Goal: Check status

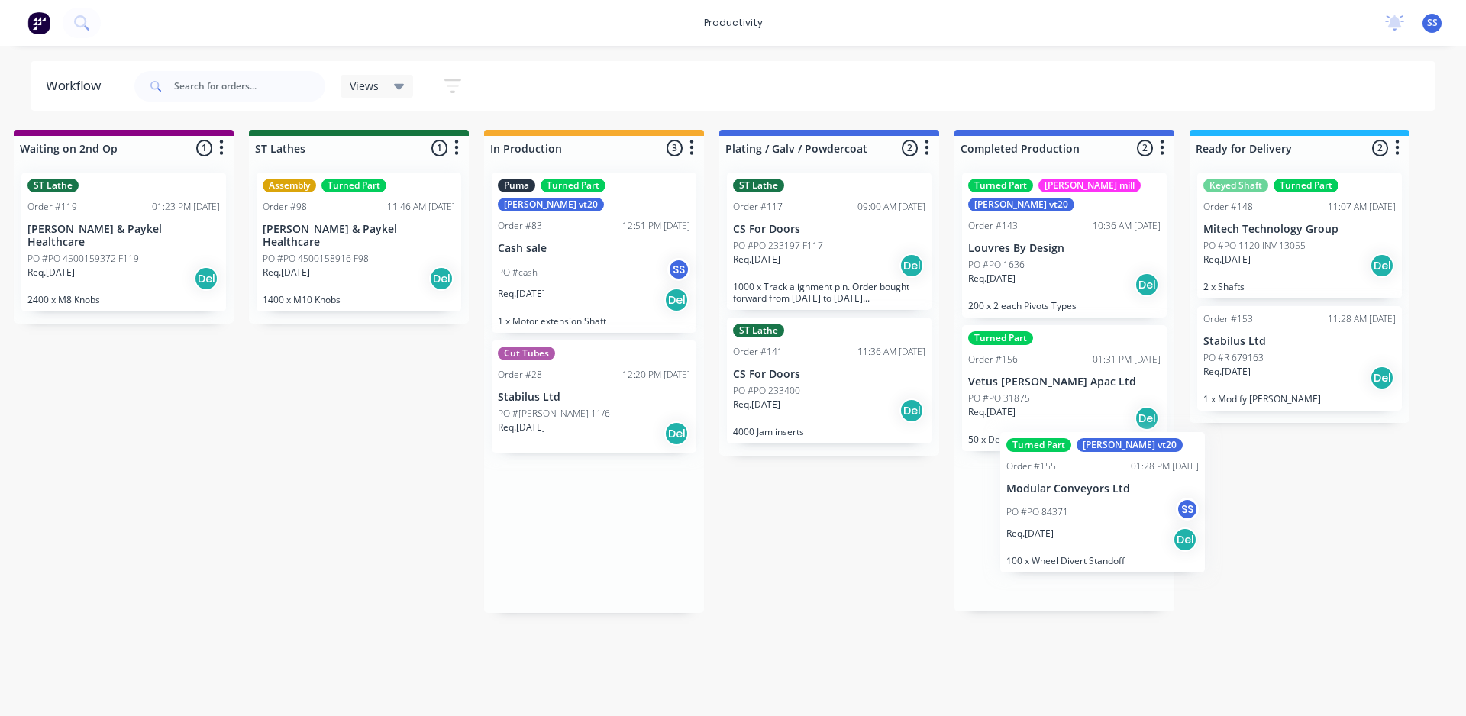
scroll to position [0, 2137]
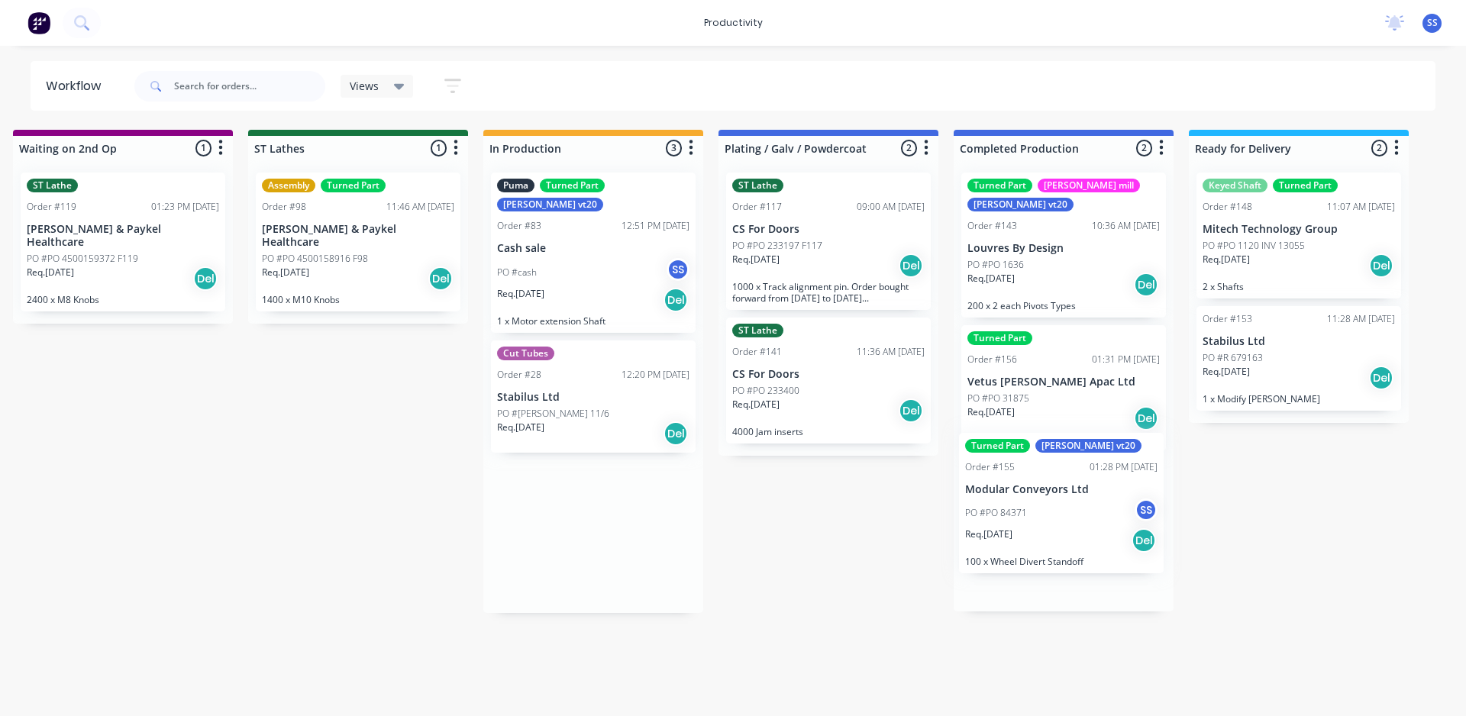
drag, startPoint x: 584, startPoint y: 500, endPoint x: 999, endPoint y: 488, distance: 414.9
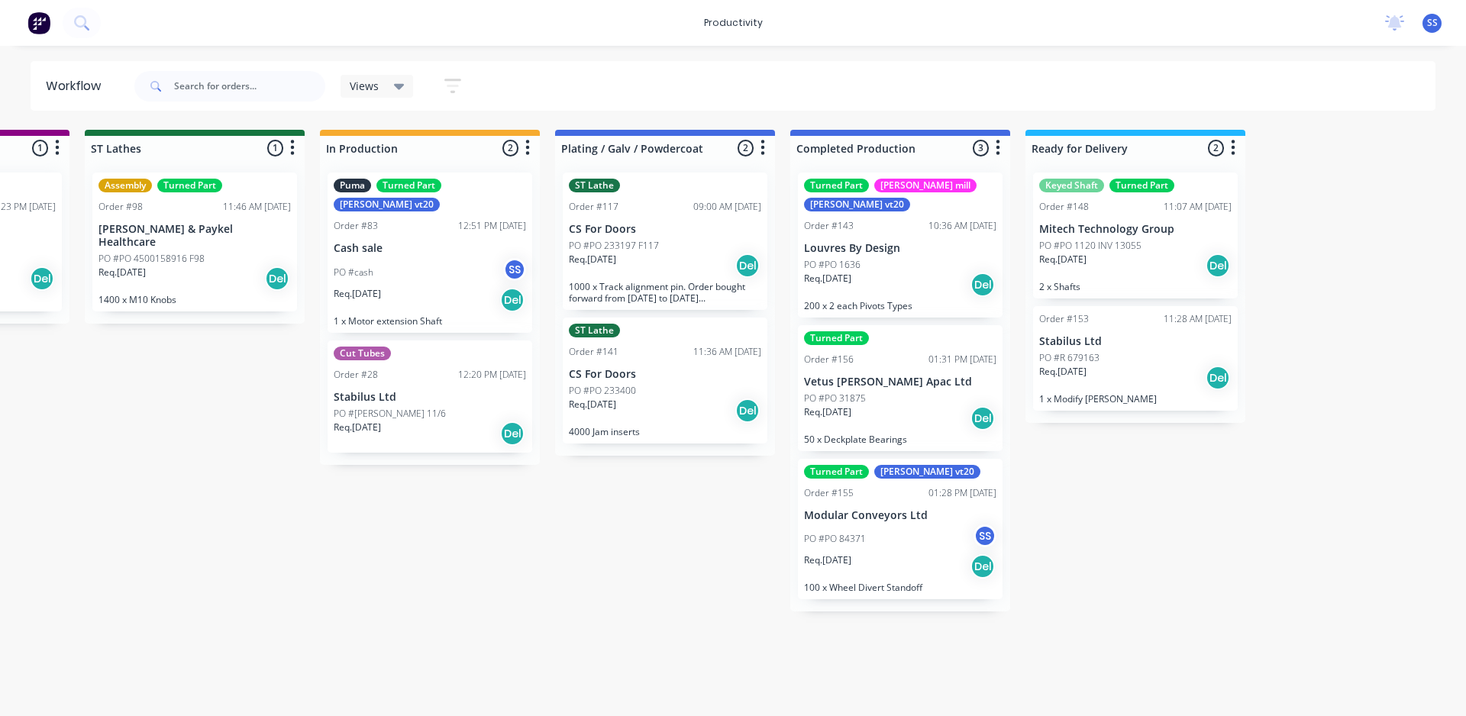
scroll to position [0, 2305]
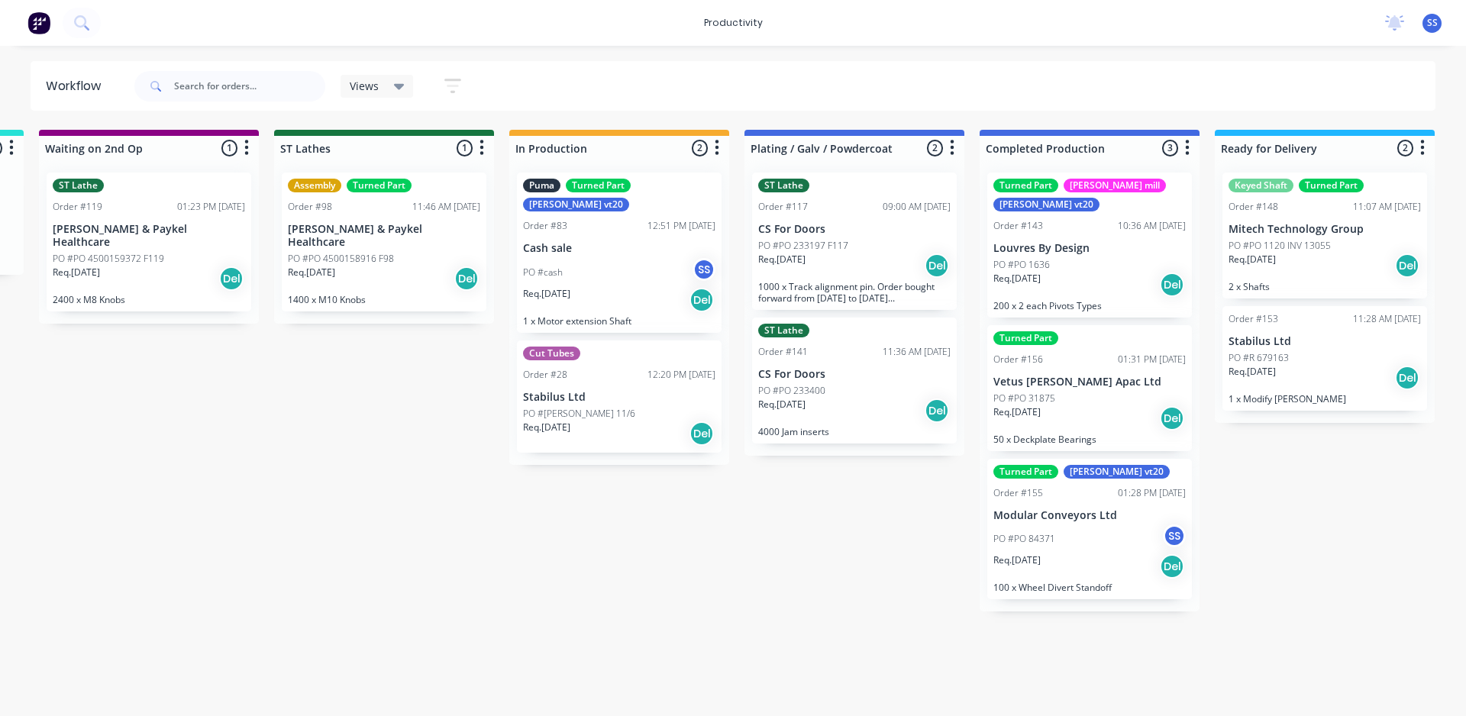
scroll to position [0, 2105]
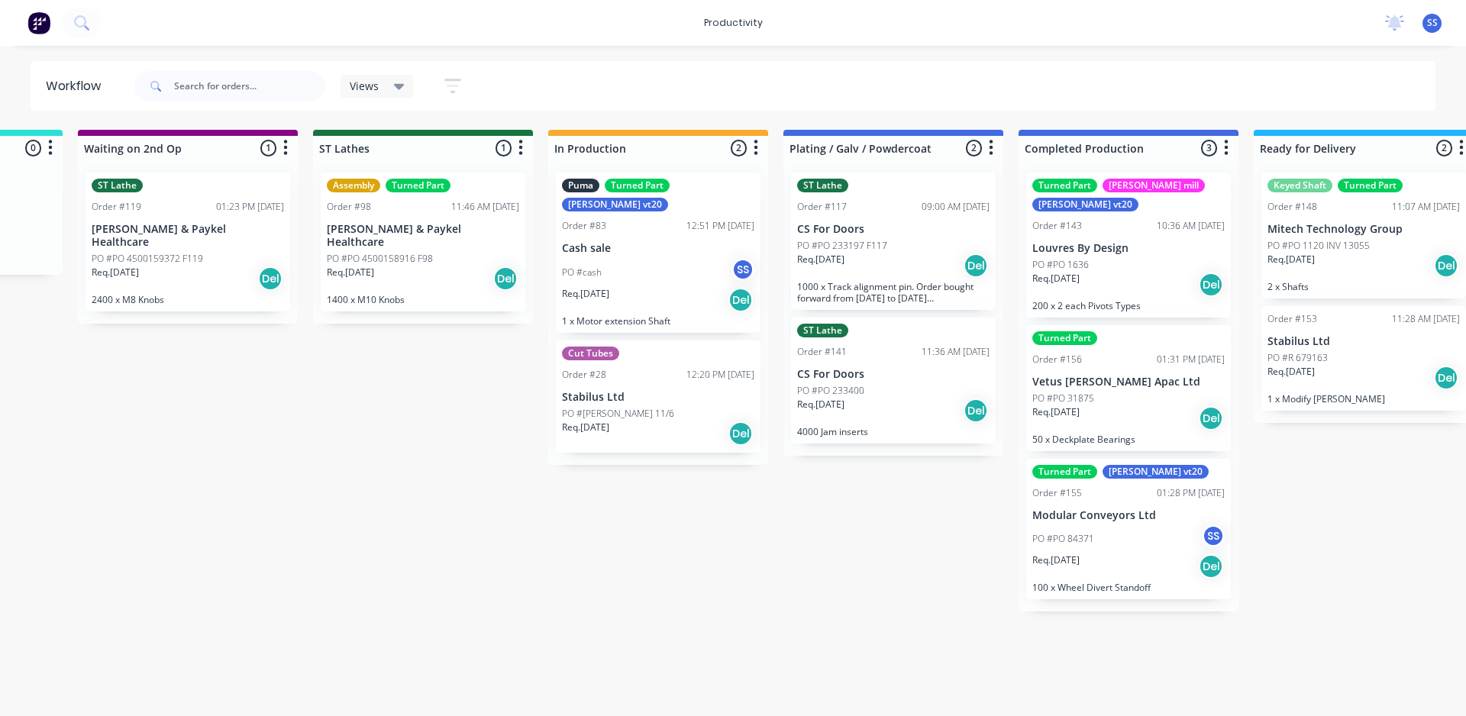
scroll to position [0, 2058]
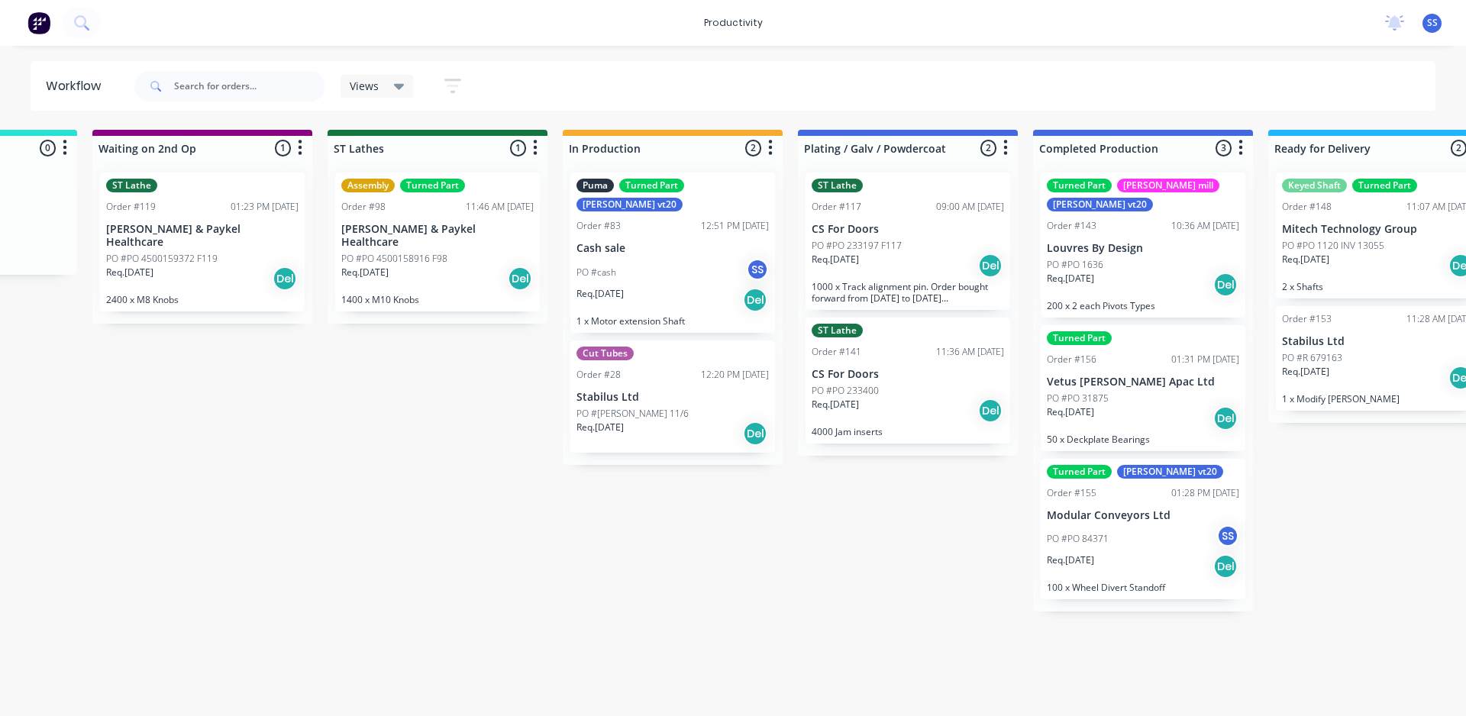
click at [681, 258] on div "PO #cash SS" at bounding box center [673, 272] width 192 height 29
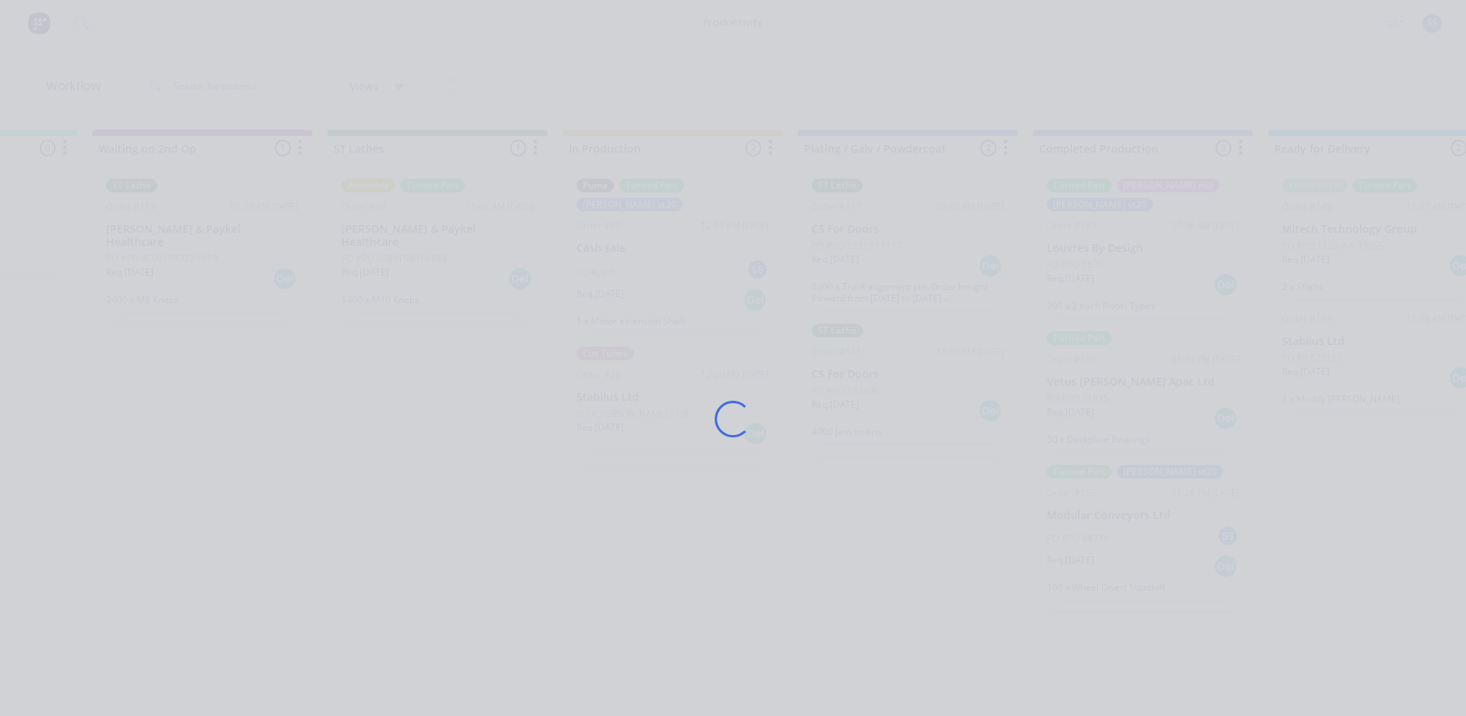
click at [681, 244] on div "Loading..." at bounding box center [733, 419] width 1222 height 716
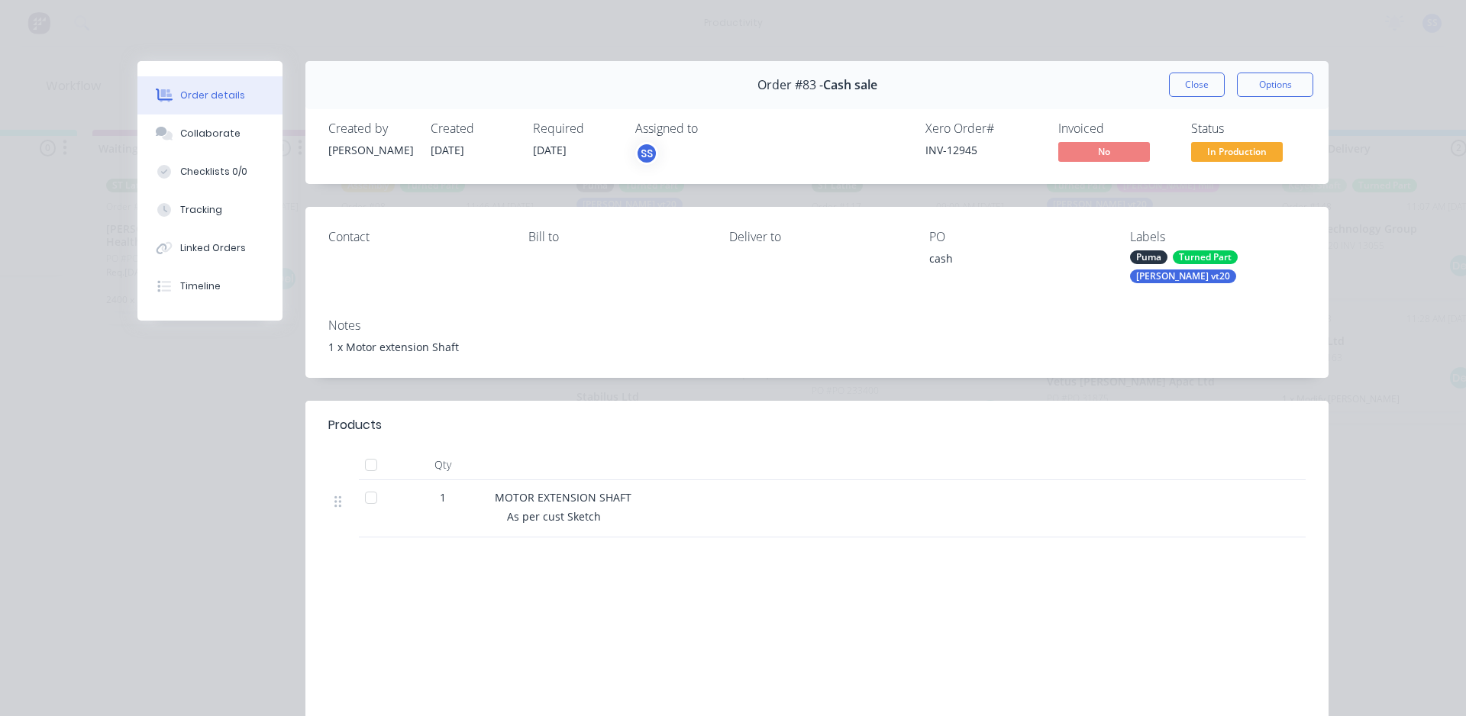
click at [1188, 263] on div "Turned Part" at bounding box center [1205, 258] width 65 height 14
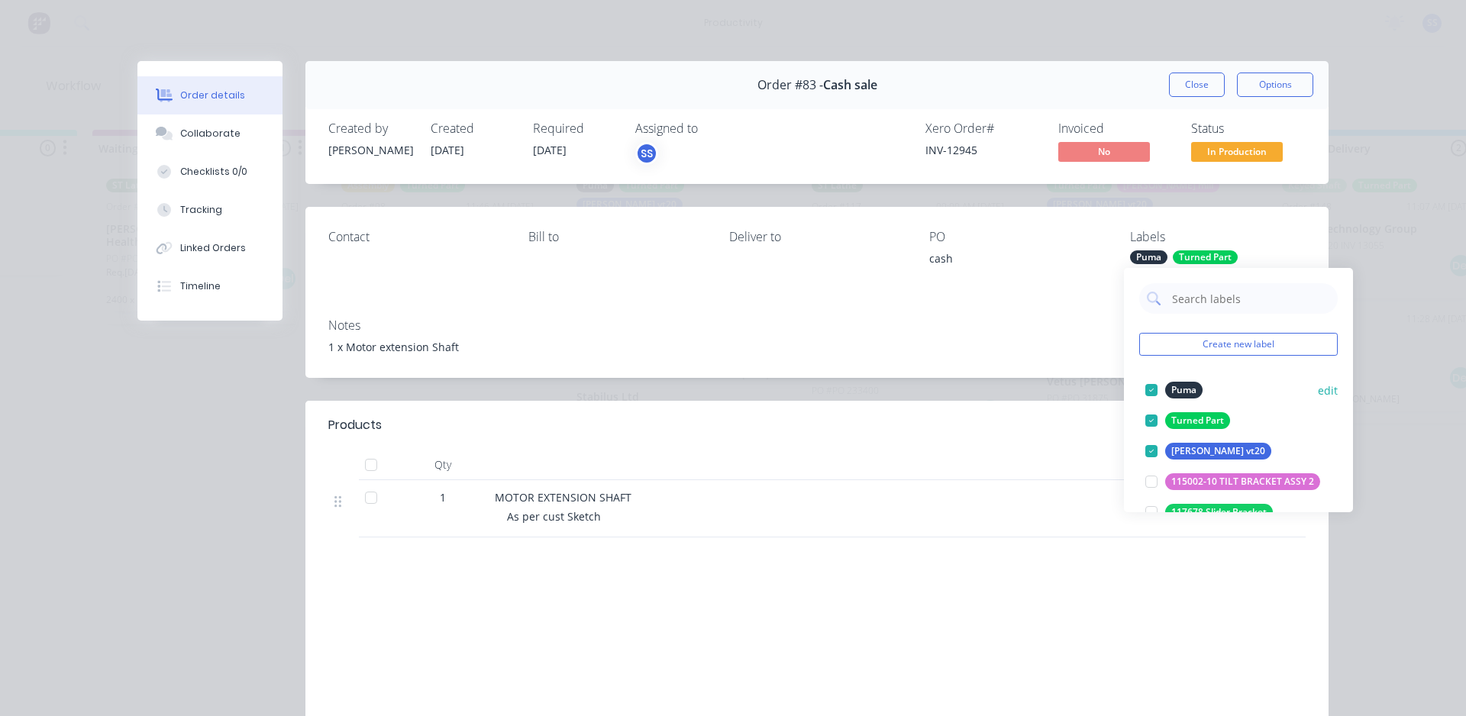
click at [1153, 390] on div at bounding box center [1151, 390] width 31 height 31
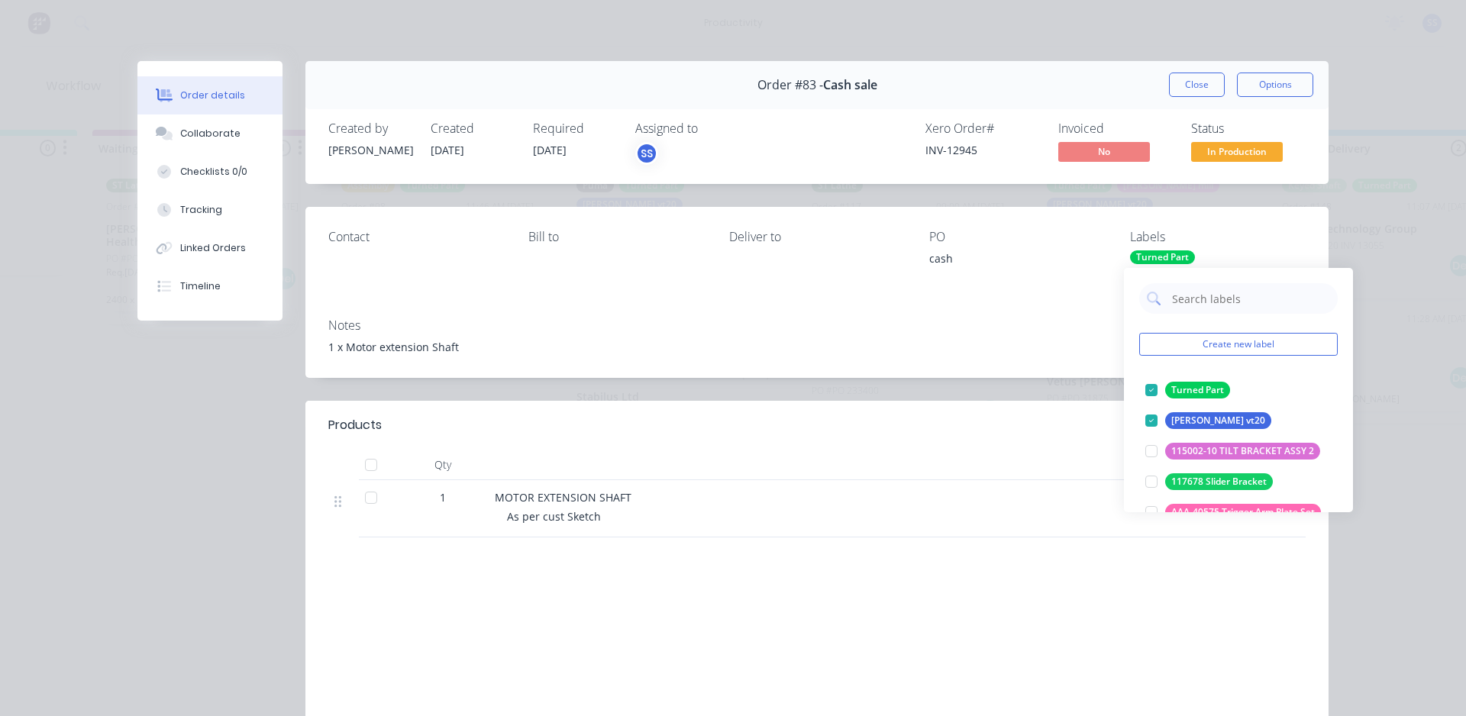
click at [1062, 318] on div "Notes" at bounding box center [817, 325] width 978 height 15
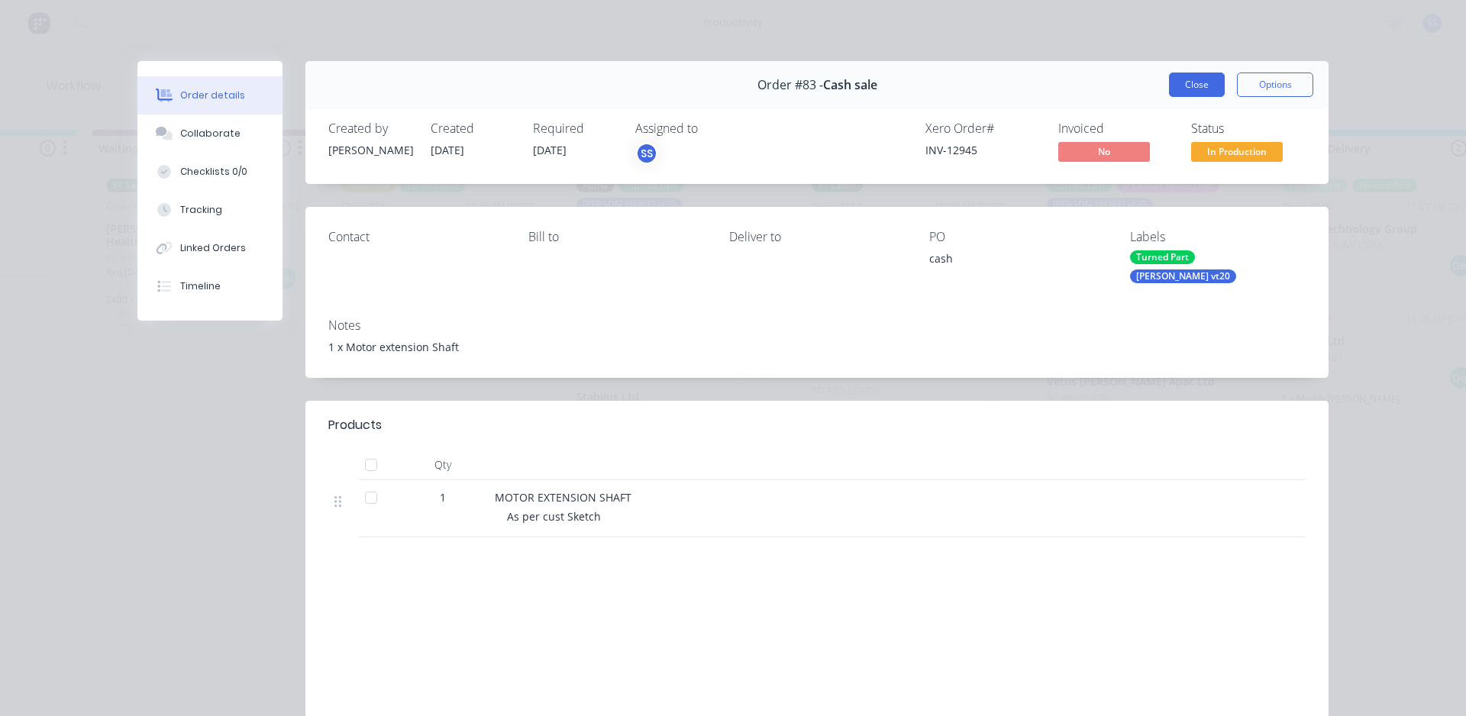
click at [1199, 86] on button "Close" at bounding box center [1197, 85] width 56 height 24
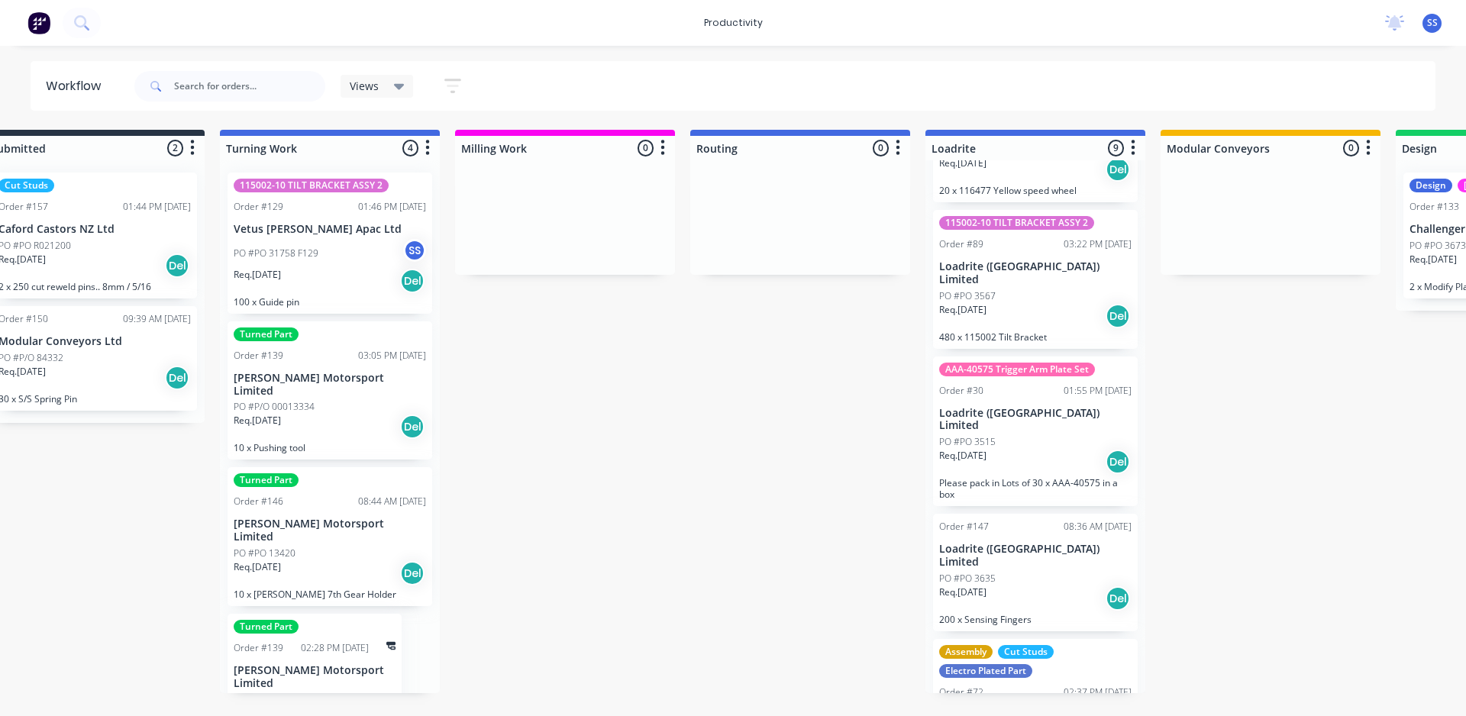
scroll to position [0, 0]
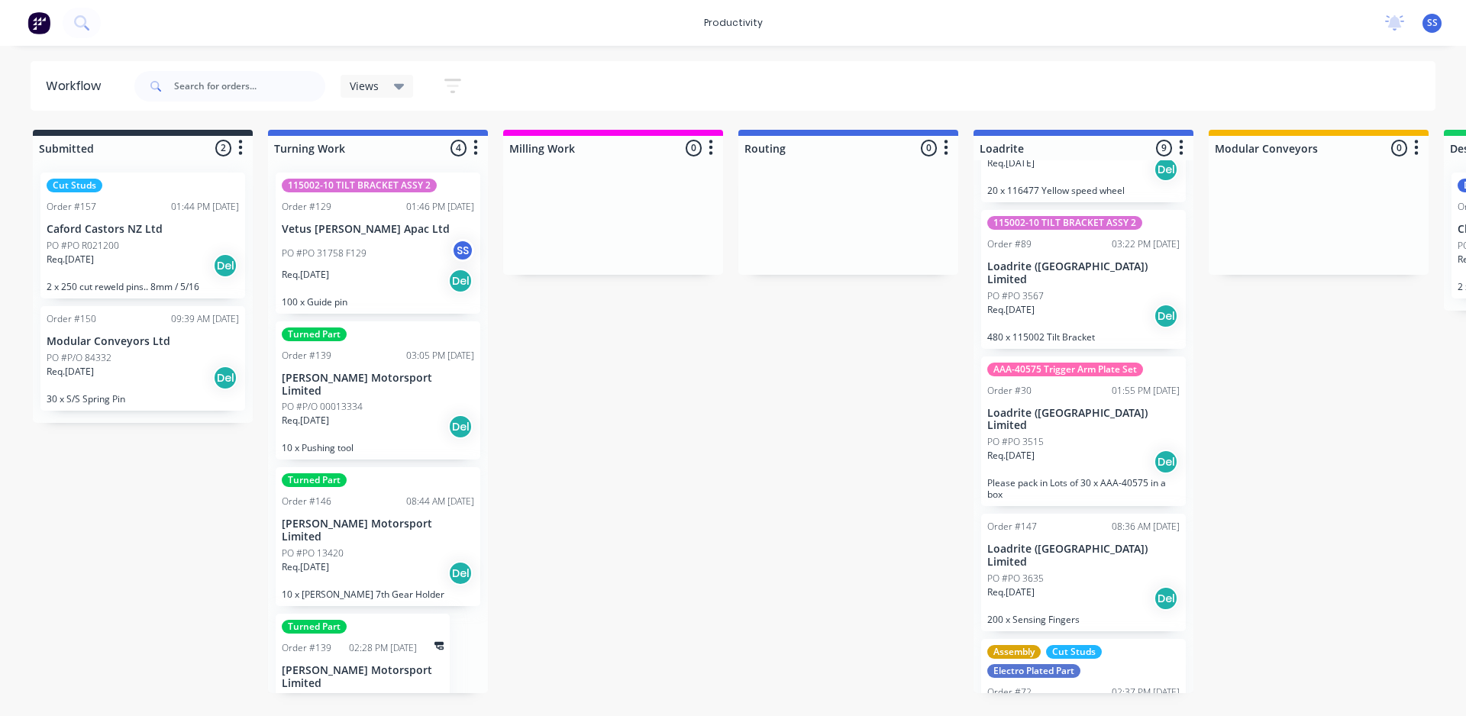
drag, startPoint x: 648, startPoint y: 509, endPoint x: 422, endPoint y: 508, distance: 226.1
